Goal: Transaction & Acquisition: Purchase product/service

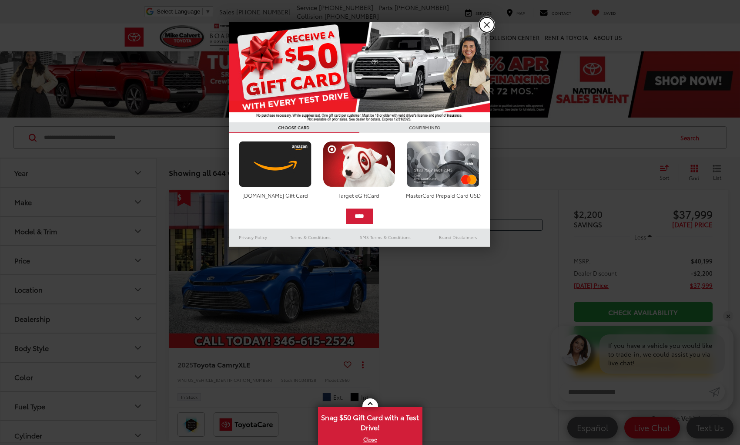
click at [485, 27] on link "X" at bounding box center [487, 24] width 15 height 15
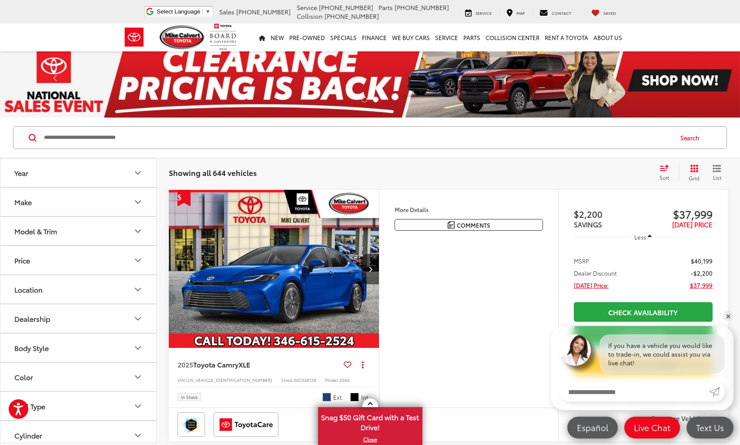
click at [75, 172] on button "Year" at bounding box center [78, 172] width 157 height 28
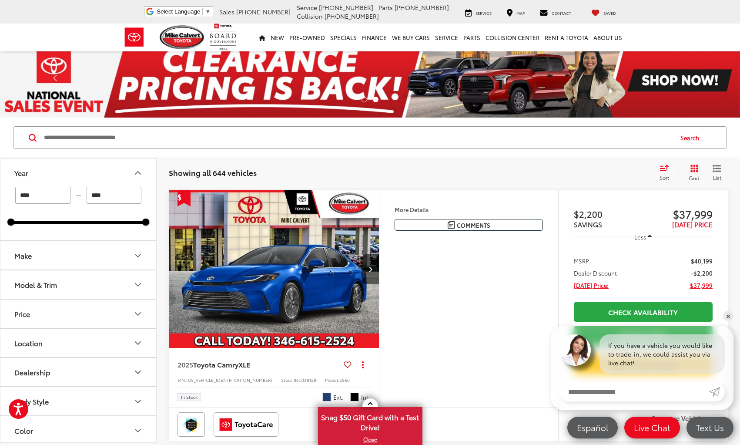
drag, startPoint x: 47, startPoint y: 198, endPoint x: 9, endPoint y: 195, distance: 38.0
click at [12, 197] on div "**** — ****" at bounding box center [78, 195] width 135 height 17
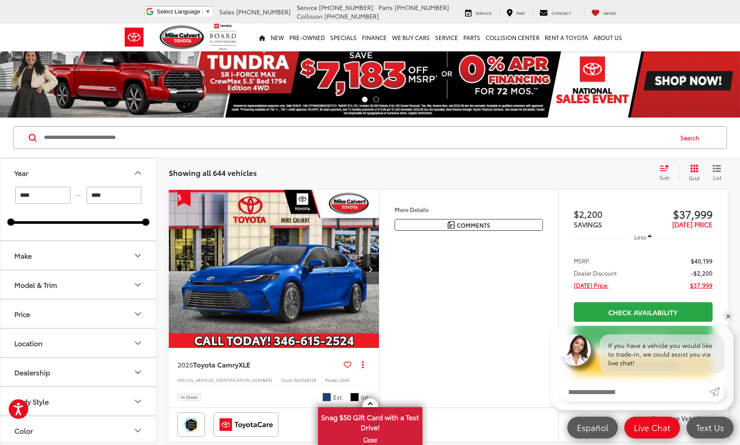
type input "****"
click at [84, 255] on button "Make" at bounding box center [78, 255] width 157 height 28
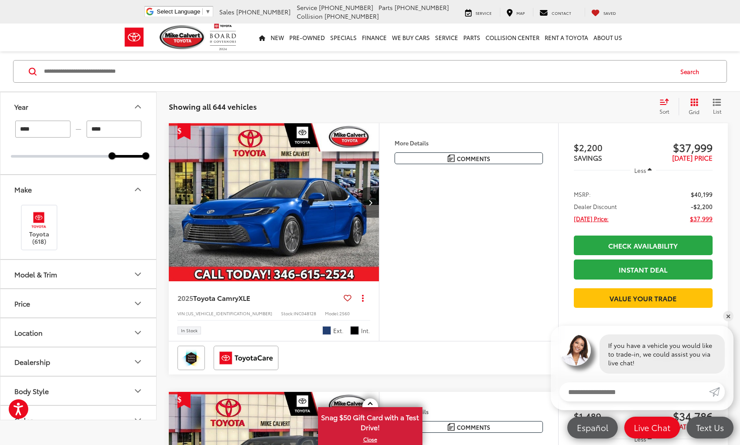
scroll to position [87, 0]
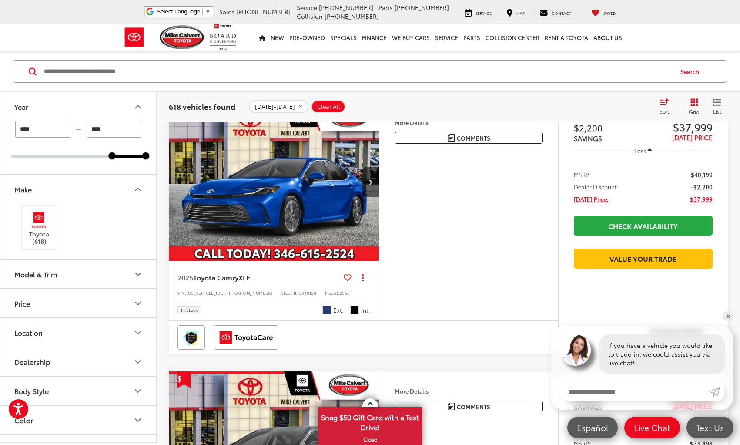
click at [83, 280] on button "Model & Trim" at bounding box center [78, 274] width 157 height 28
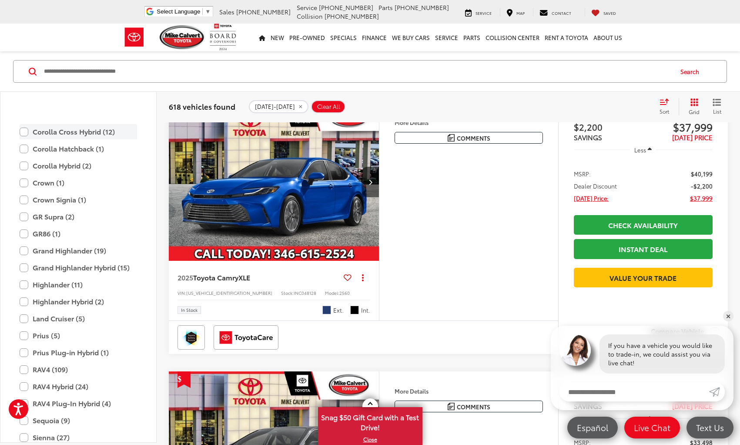
scroll to position [343, 0]
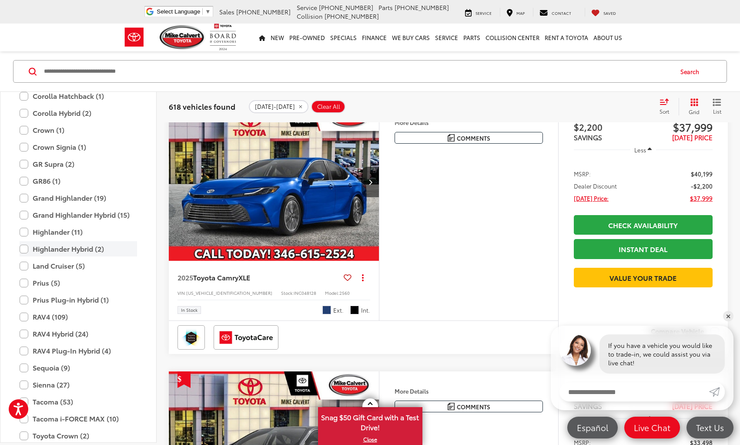
click at [23, 249] on label "Highlander Hybrid (2)" at bounding box center [78, 248] width 117 height 15
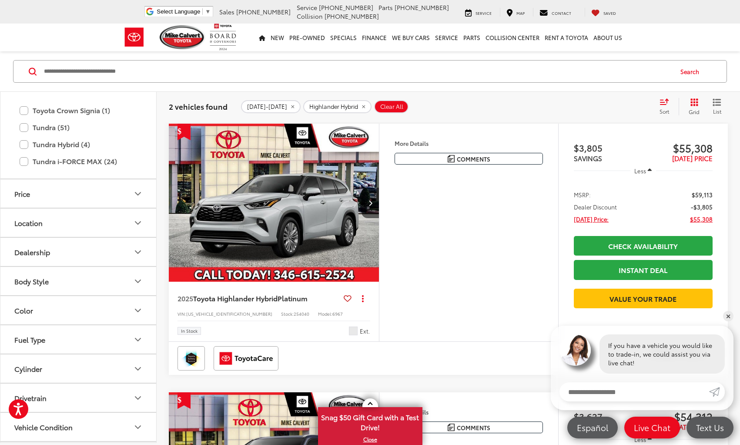
scroll to position [703, 0]
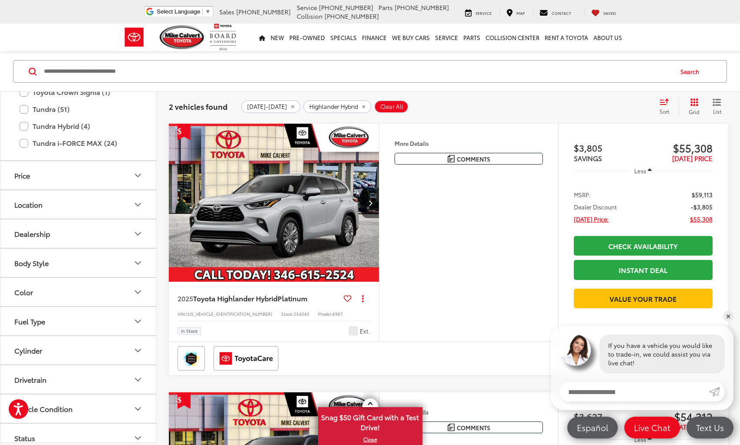
click at [80, 239] on button "Dealership" at bounding box center [78, 233] width 157 height 28
click at [16, 255] on label "[PERSON_NAME] Toyota (2)" at bounding box center [57, 255] width 93 height 14
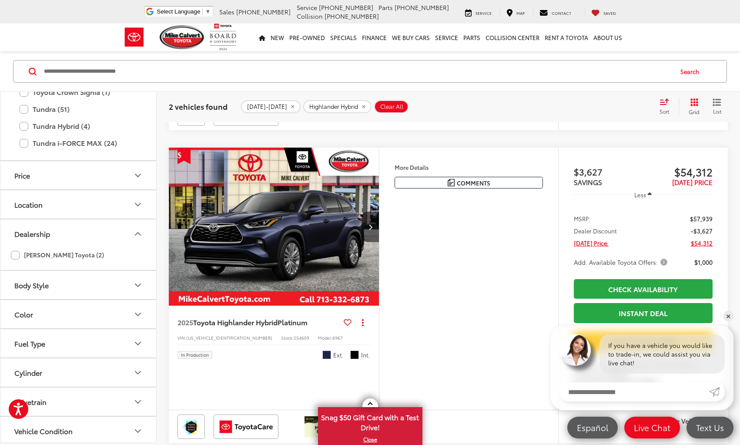
scroll to position [0, 0]
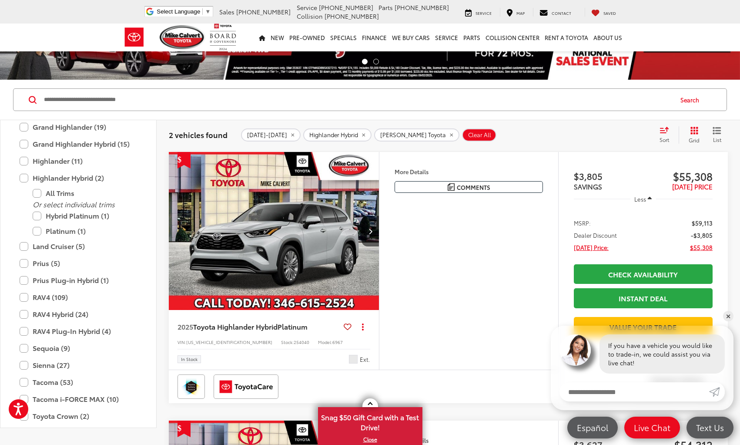
scroll to position [23, 0]
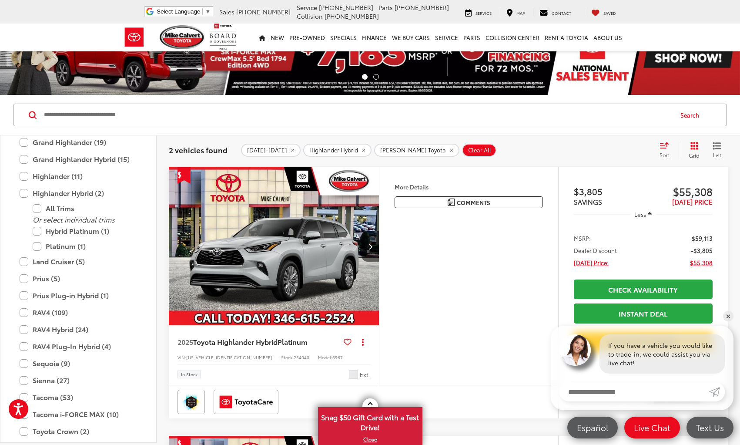
click at [304, 257] on img "2025 Toyota Highlander Hybrid Platinum 0" at bounding box center [273, 246] width 211 height 159
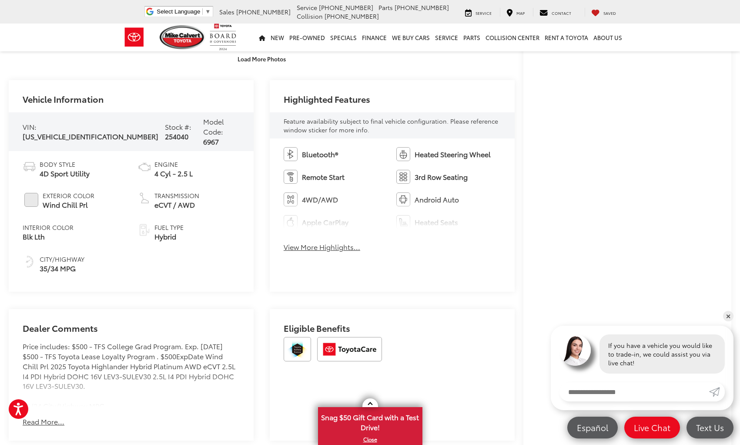
scroll to position [348, 0]
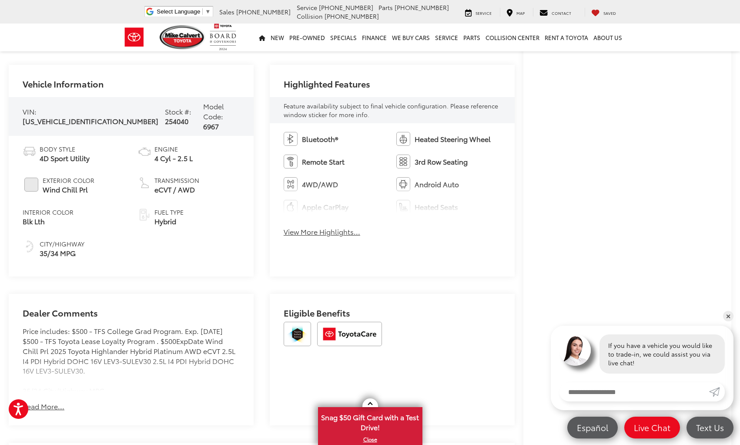
click at [325, 232] on button "View More Highlights..." at bounding box center [322, 232] width 77 height 10
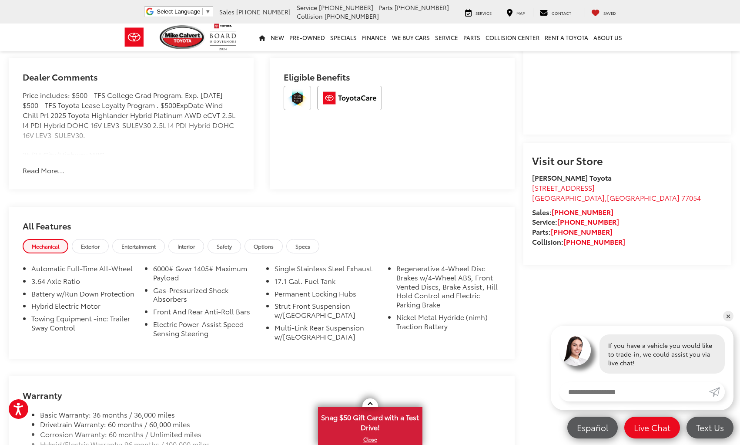
scroll to position [740, 0]
click at [151, 249] on span "Entertainment" at bounding box center [138, 245] width 34 height 7
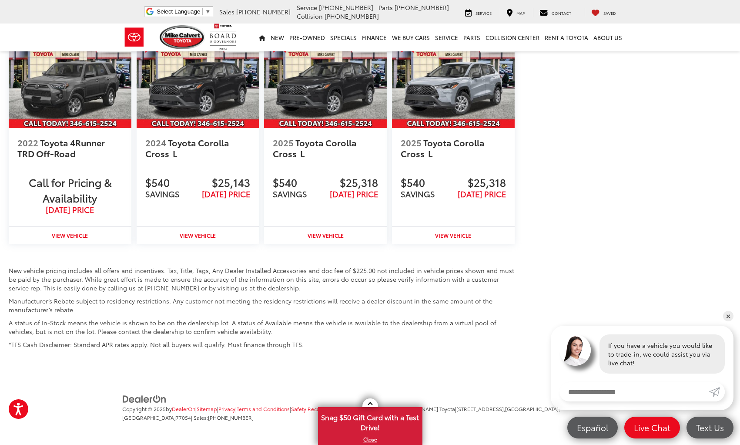
scroll to position [1363, 0]
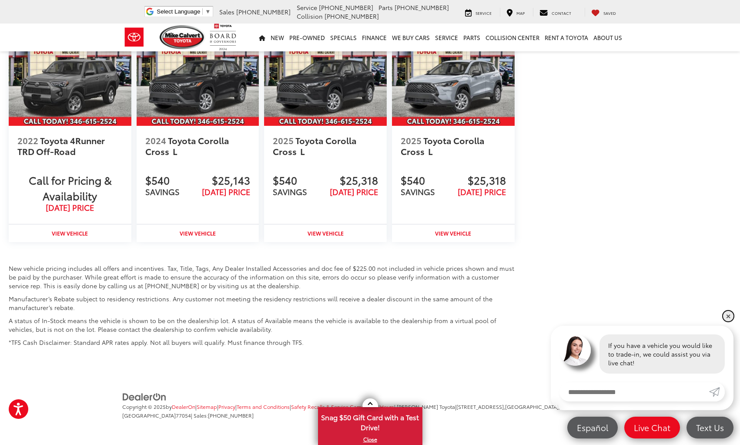
click at [728, 315] on link "✕" at bounding box center [728, 316] width 10 height 10
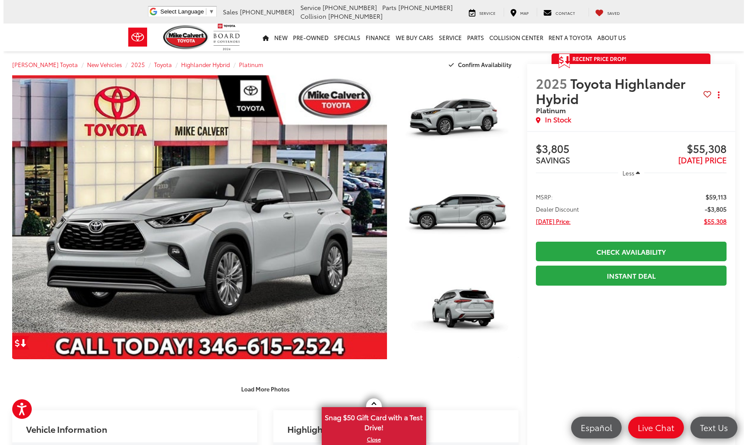
scroll to position [0, 0]
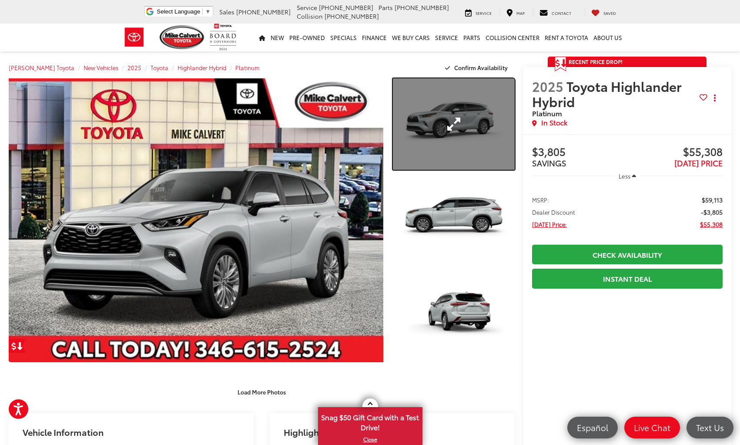
click at [446, 127] on link "Expand Photo 1" at bounding box center [454, 123] width 122 height 91
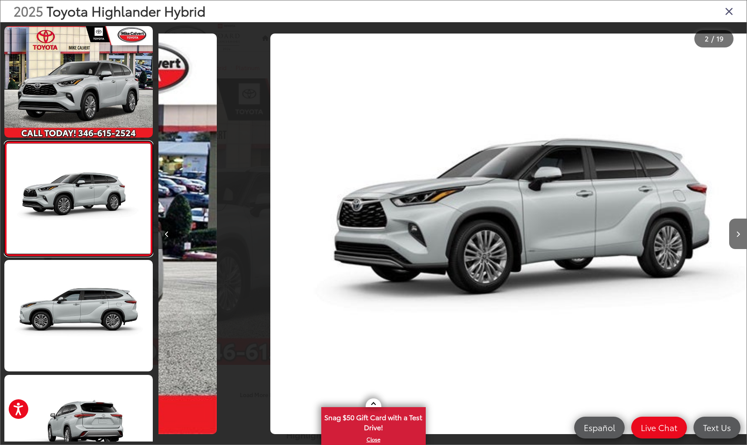
scroll to position [0, 588]
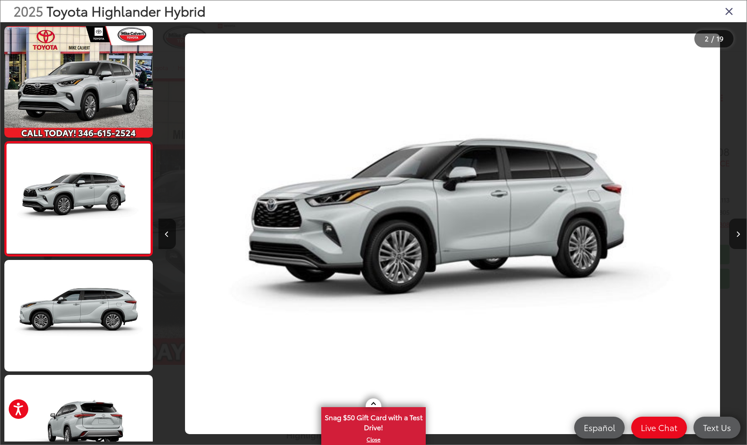
click at [736, 234] on icon "Next image" at bounding box center [738, 234] width 4 height 6
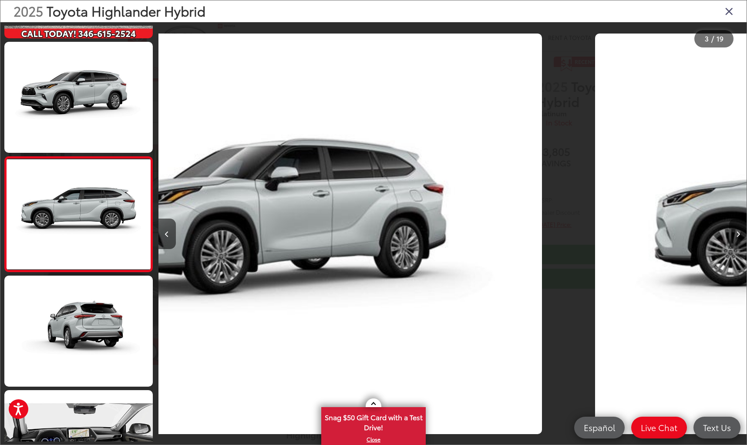
scroll to position [105, 0]
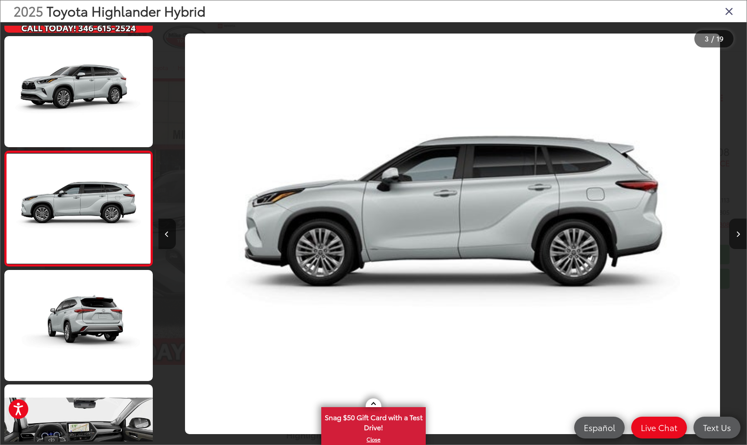
click at [736, 234] on icon "Next image" at bounding box center [738, 234] width 4 height 6
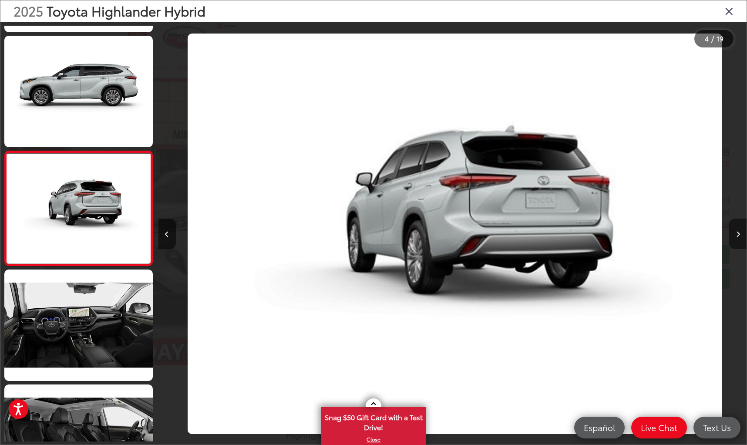
scroll to position [0, 1764]
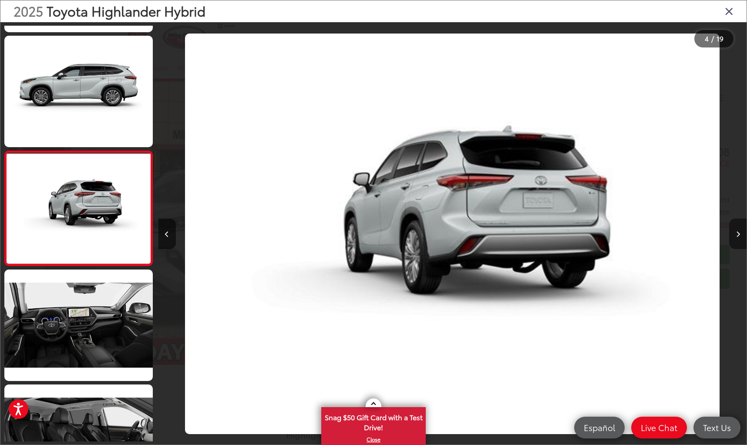
click at [736, 234] on icon "Next image" at bounding box center [738, 234] width 4 height 6
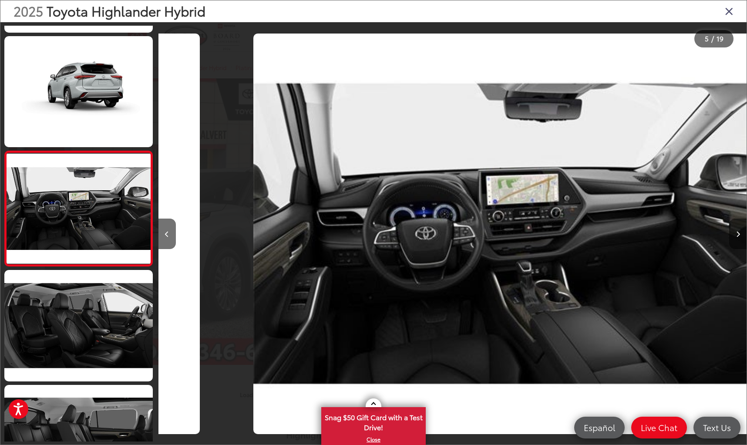
scroll to position [0, 2352]
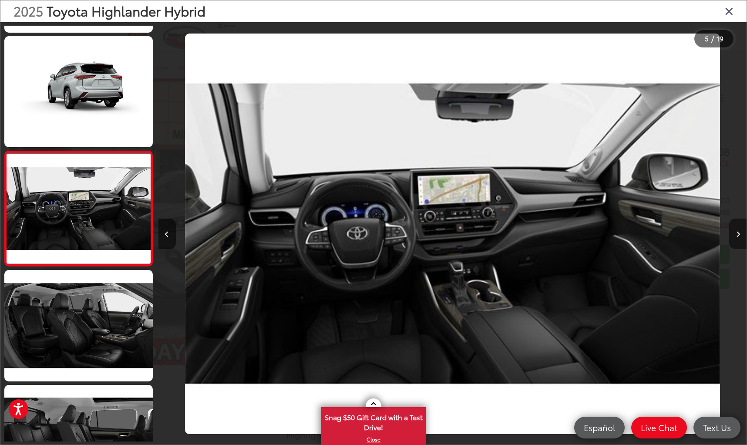
click at [736, 233] on icon "Next image" at bounding box center [738, 234] width 4 height 6
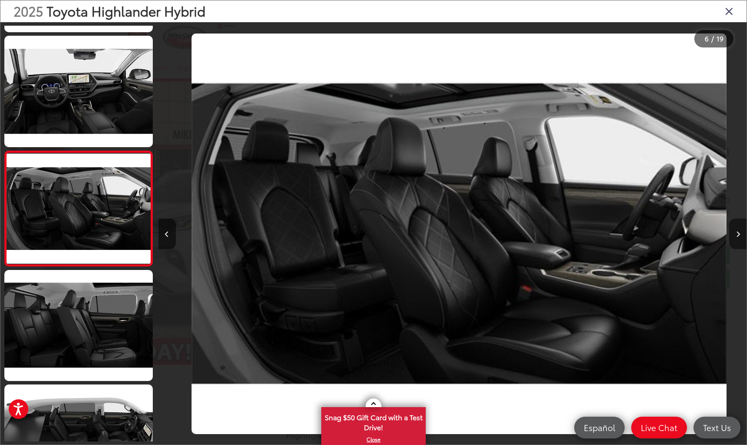
scroll to position [0, 2940]
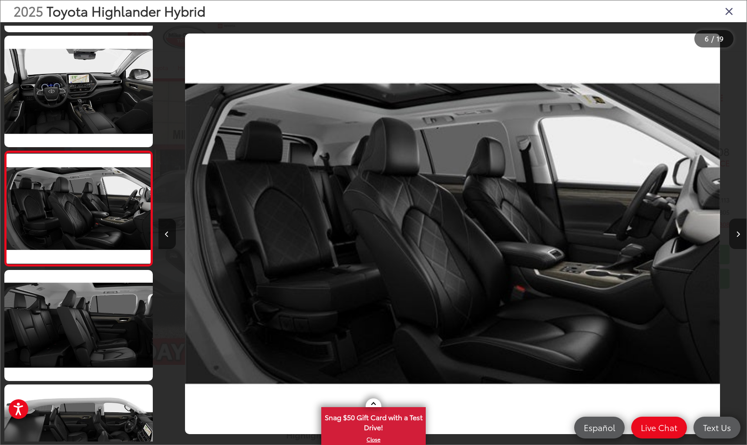
click at [736, 233] on icon "Next image" at bounding box center [738, 234] width 4 height 6
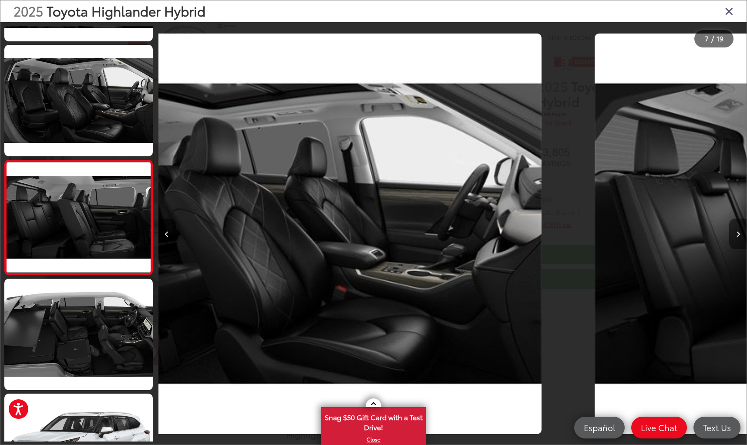
scroll to position [0, 0]
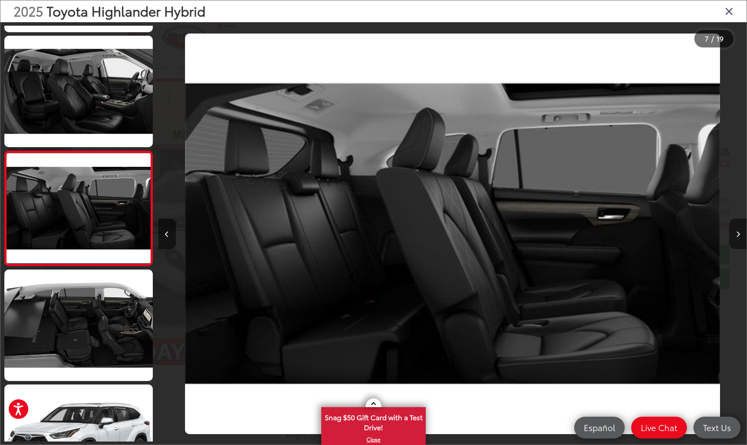
click at [736, 233] on icon "Next image" at bounding box center [738, 234] width 4 height 6
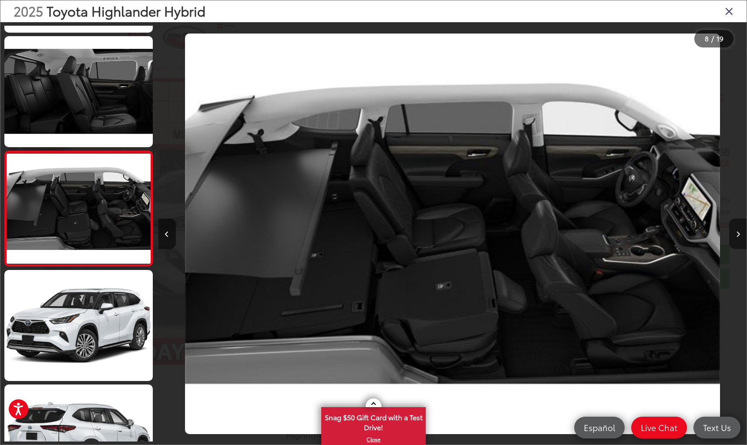
click at [736, 233] on icon "Next image" at bounding box center [738, 234] width 4 height 6
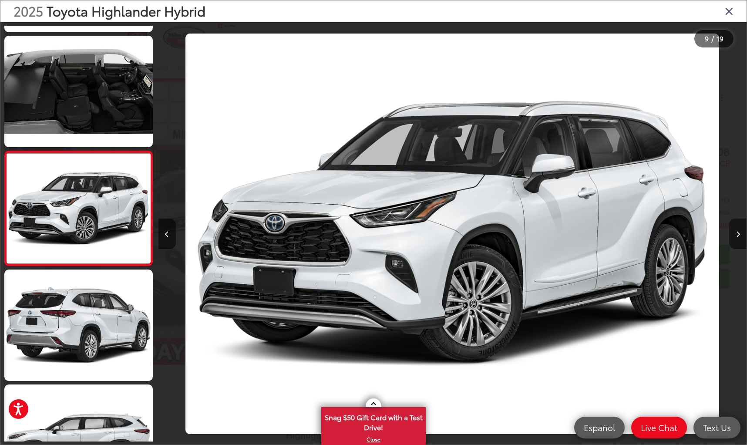
click at [736, 233] on icon "Next image" at bounding box center [738, 234] width 4 height 6
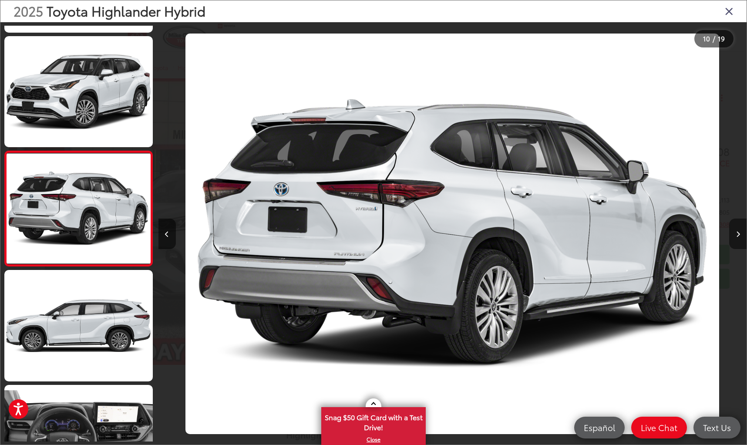
click at [736, 233] on icon "Next image" at bounding box center [738, 234] width 4 height 6
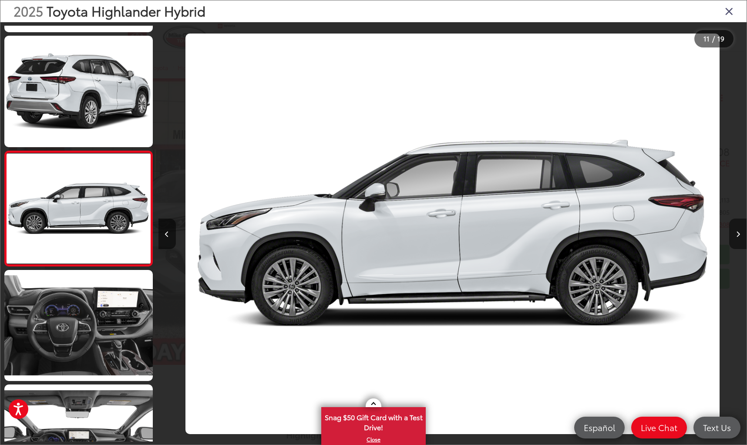
click at [736, 233] on icon "Next image" at bounding box center [738, 234] width 4 height 6
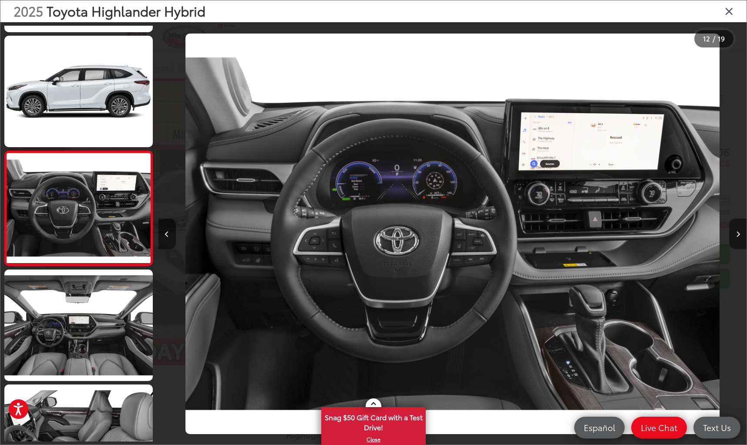
click at [736, 233] on icon "Next image" at bounding box center [738, 234] width 4 height 6
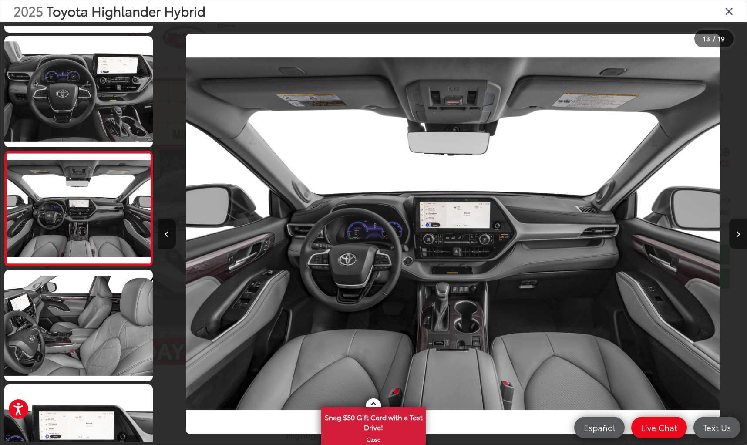
click at [736, 233] on icon "Next image" at bounding box center [738, 234] width 4 height 6
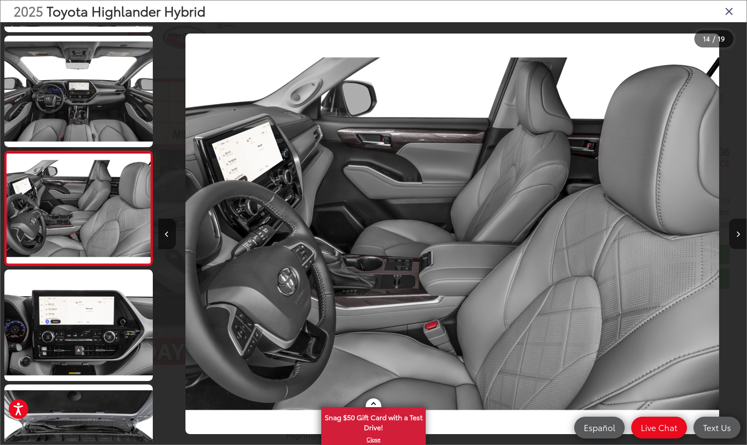
click at [736, 233] on icon "Next image" at bounding box center [738, 234] width 4 height 6
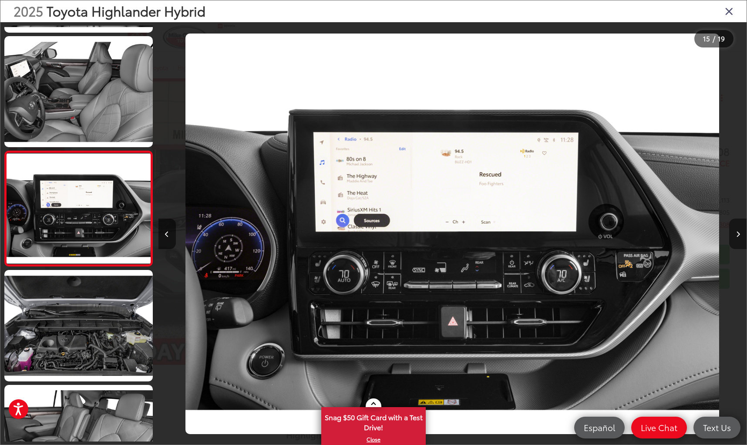
click at [736, 233] on icon "Next image" at bounding box center [738, 234] width 4 height 6
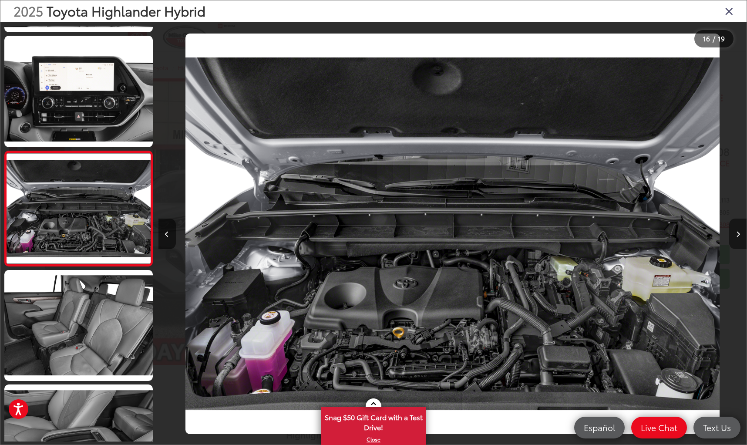
click at [736, 233] on icon "Next image" at bounding box center [738, 234] width 4 height 6
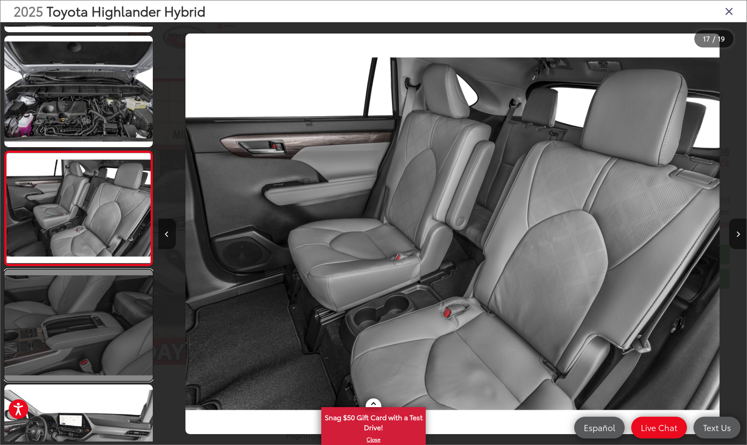
click at [90, 307] on link at bounding box center [78, 324] width 148 height 111
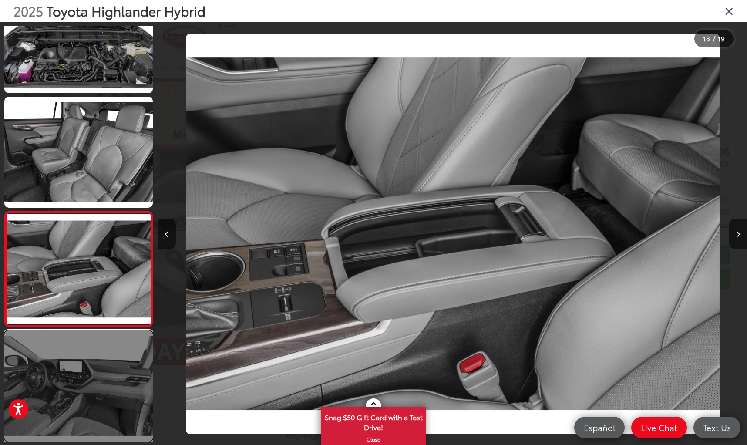
click at [94, 354] on link at bounding box center [78, 385] width 148 height 111
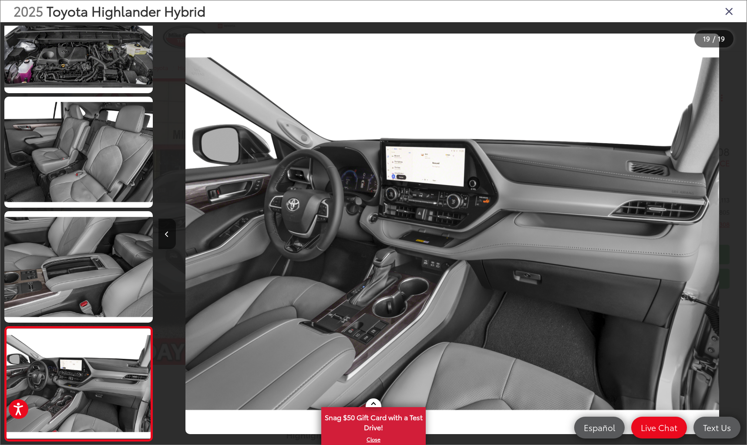
click at [729, 13] on icon "Close gallery" at bounding box center [729, 10] width 9 height 11
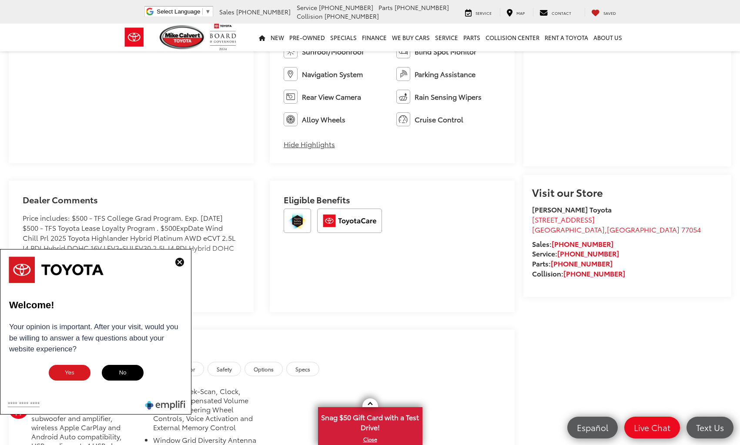
scroll to position [709, 0]
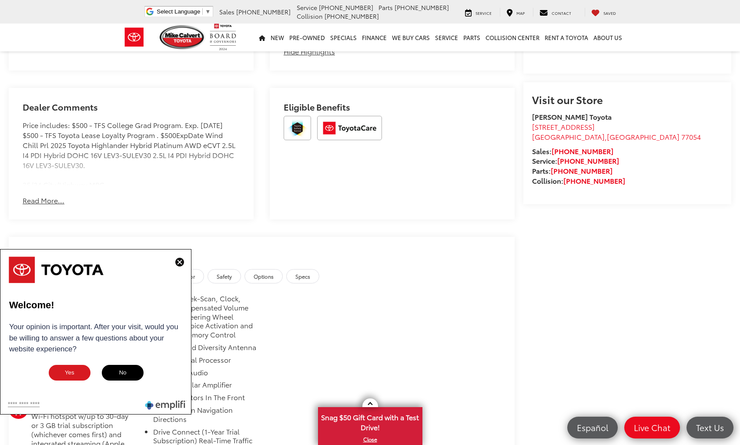
click at [178, 263] on img at bounding box center [179, 262] width 9 height 9
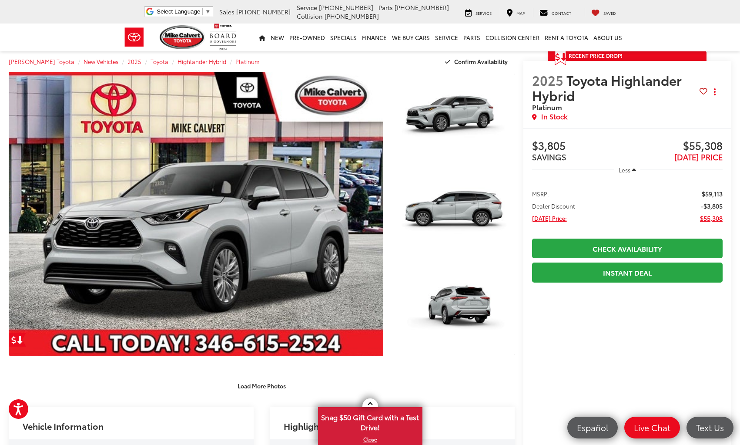
scroll to position [0, 0]
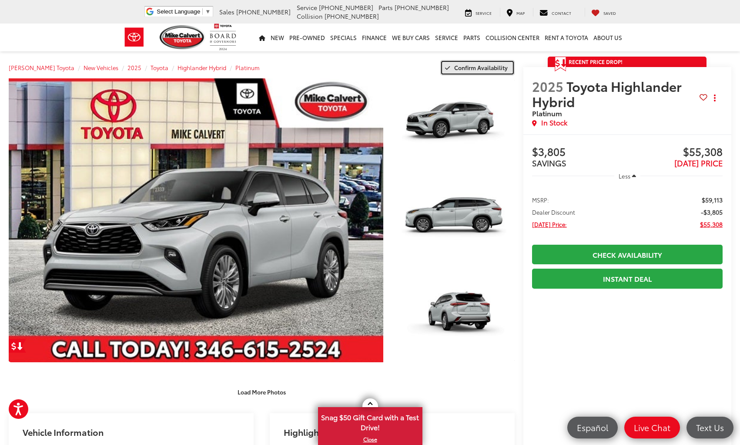
click at [478, 69] on span "Confirm Availability" at bounding box center [481, 68] width 54 height 8
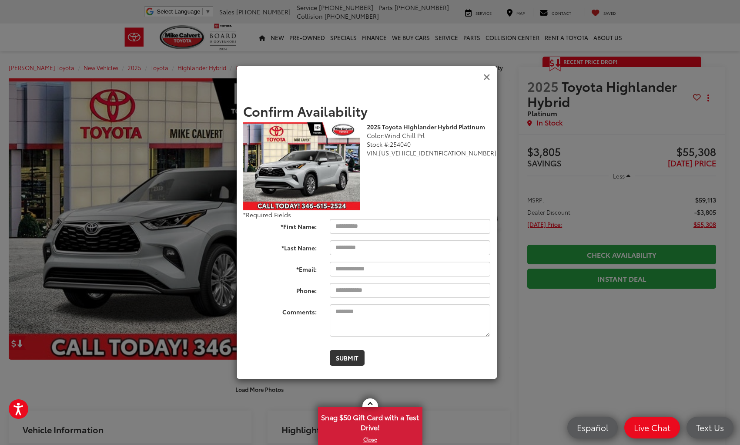
click at [487, 77] on icon "Close" at bounding box center [486, 77] width 7 height 9
